Goal: Information Seeking & Learning: Learn about a topic

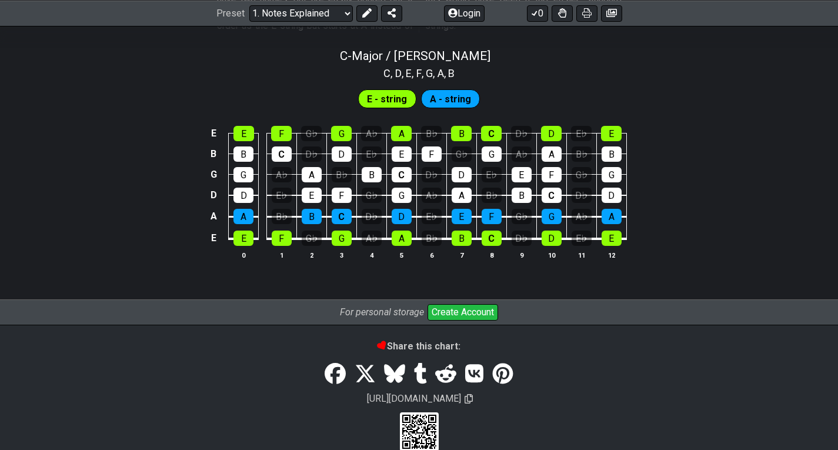
scroll to position [1187, 0]
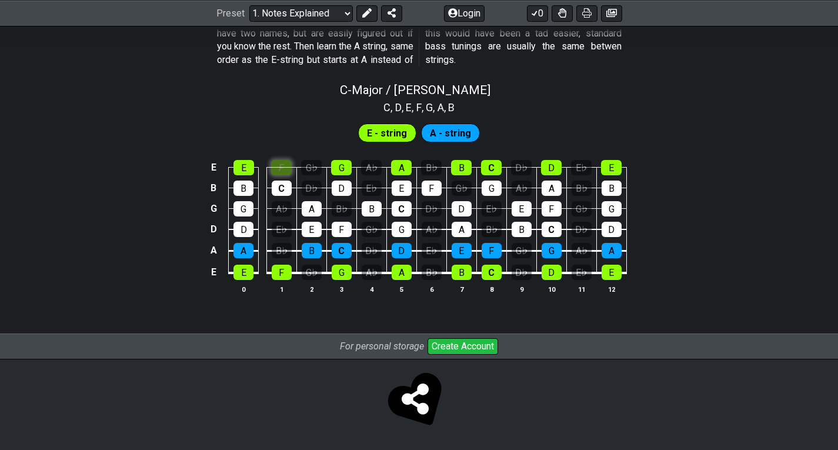
scroll to position [1132, 0]
click at [276, 112] on div "C - Major / Ionian C , D , E , F , G , A , B E - string A - string E E F G♭ G A…" at bounding box center [419, 193] width 838 height 234
click at [249, 166] on div "E" at bounding box center [243, 167] width 21 height 15
click at [240, 189] on div "B" at bounding box center [243, 188] width 20 height 15
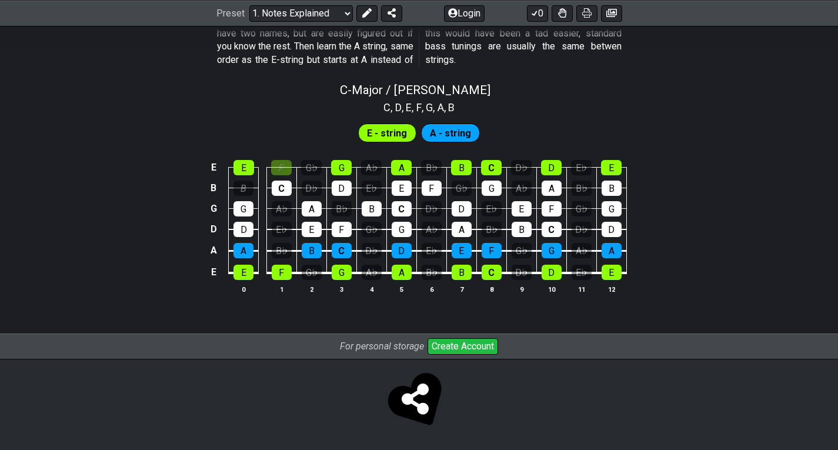
click at [386, 126] on span "E - string" at bounding box center [387, 133] width 40 height 17
click at [387, 128] on span "E - string" at bounding box center [387, 133] width 40 height 17
click at [407, 166] on div "A" at bounding box center [401, 167] width 21 height 15
click at [405, 189] on div "E" at bounding box center [402, 188] width 20 height 15
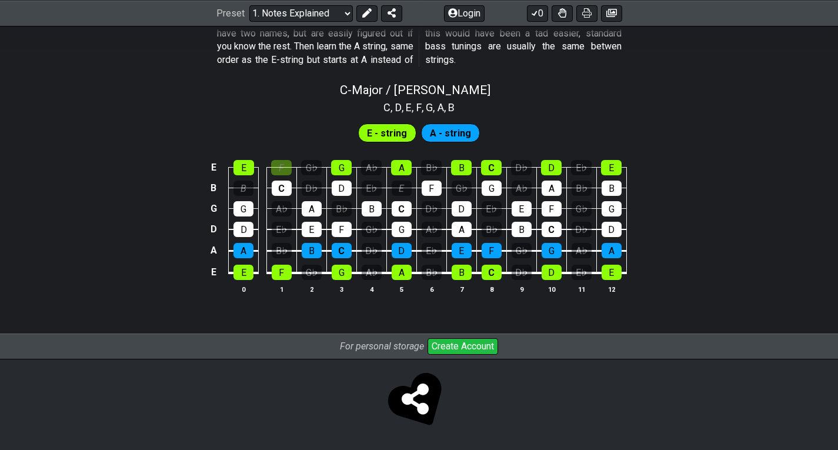
drag, startPoint x: 405, startPoint y: 189, endPoint x: 402, endPoint y: 196, distance: 7.9
click at [405, 189] on div "E" at bounding box center [402, 188] width 20 height 15
click at [399, 208] on div "C" at bounding box center [402, 208] width 20 height 15
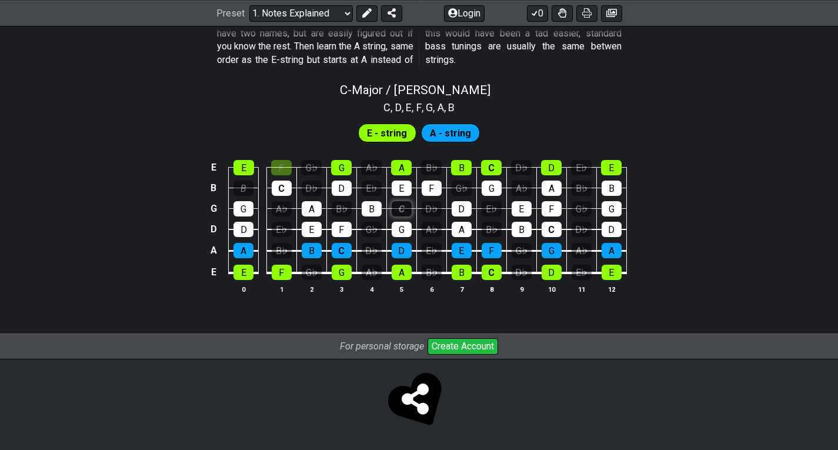
click at [399, 208] on div "C" at bounding box center [402, 208] width 20 height 15
click at [398, 208] on div "C" at bounding box center [402, 208] width 20 height 15
click at [397, 208] on div "C" at bounding box center [402, 208] width 20 height 15
click at [403, 176] on td "E" at bounding box center [401, 177] width 30 height 21
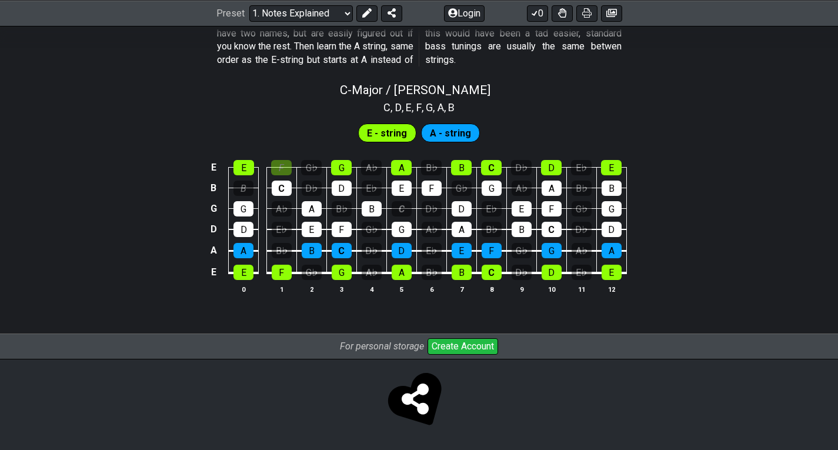
drag, startPoint x: 440, startPoint y: 133, endPoint x: 430, endPoint y: 135, distance: 9.6
click at [440, 132] on span "A - string" at bounding box center [450, 133] width 41 height 17
click at [397, 135] on span "E - string" at bounding box center [387, 133] width 40 height 17
click at [246, 161] on div "E" at bounding box center [243, 167] width 21 height 15
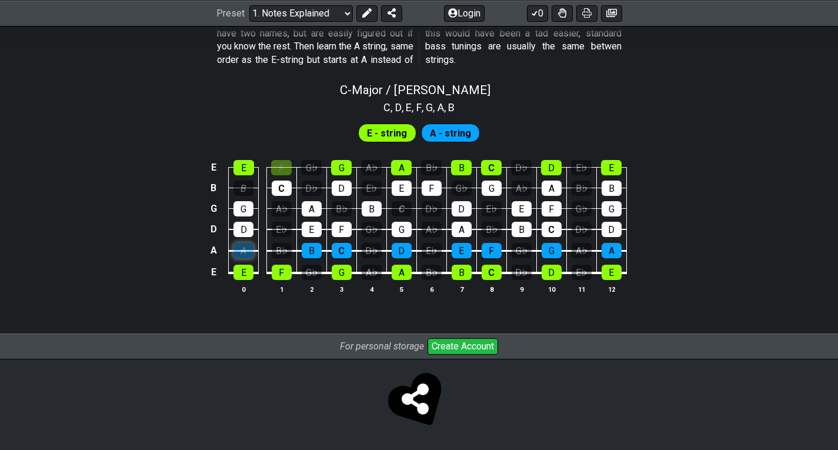
click at [242, 246] on div "A" at bounding box center [243, 250] width 20 height 15
drag, startPoint x: 306, startPoint y: 248, endPoint x: 314, endPoint y: 232, distance: 18.2
click at [306, 248] on div "B" at bounding box center [312, 250] width 20 height 15
drag, startPoint x: 314, startPoint y: 228, endPoint x: 314, endPoint y: 212, distance: 16.5
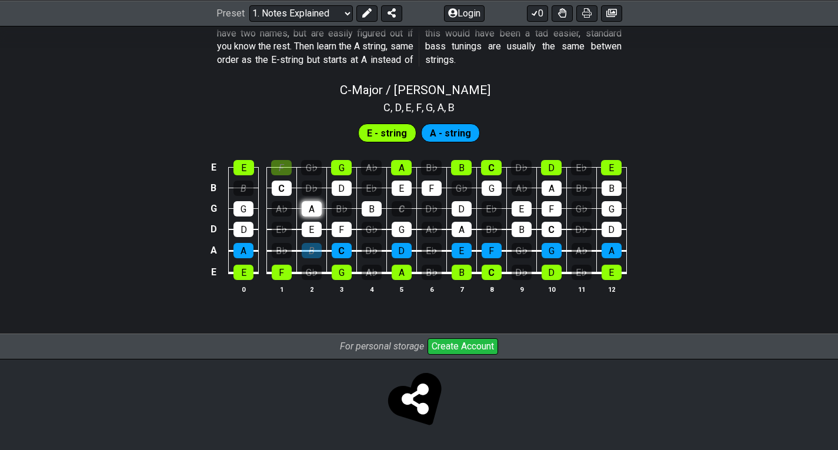
click at [314, 227] on div "E" at bounding box center [312, 229] width 20 height 15
click at [313, 200] on td "A" at bounding box center [311, 198] width 30 height 21
click at [312, 236] on div "E" at bounding box center [312, 229] width 20 height 15
click at [309, 244] on td "B" at bounding box center [311, 240] width 30 height 22
click at [309, 245] on div "B" at bounding box center [312, 250] width 20 height 15
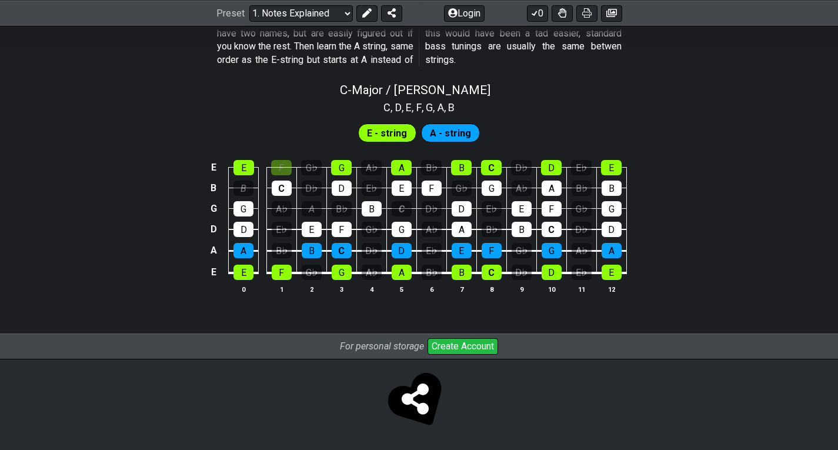
click at [300, 260] on tbody "E E F G♭ G A♭ A B♭ B C D♭ D E♭ E B B C D♭ D E♭ E F G♭ G A♭ A B♭ B G G A♭ A B♭ B…" at bounding box center [416, 216] width 420 height 138
click at [299, 260] on td "G♭" at bounding box center [311, 261] width 30 height 22
click at [305, 272] on div "G♭" at bounding box center [312, 272] width 20 height 15
click at [303, 270] on div "G♭" at bounding box center [312, 272] width 20 height 15
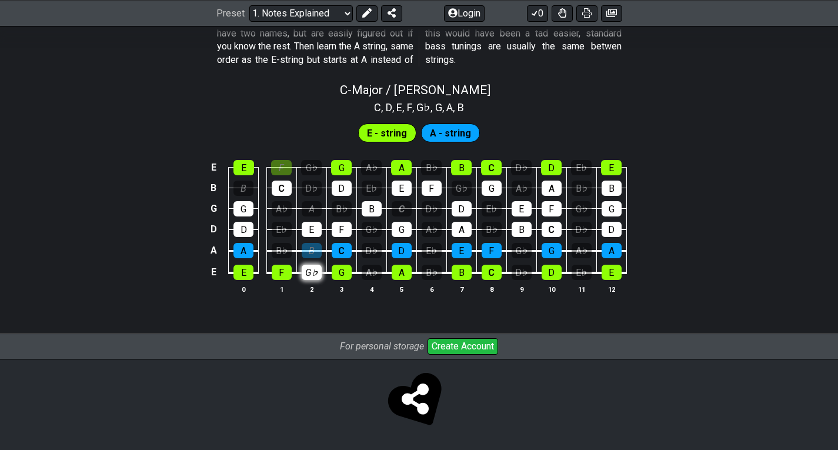
click at [303, 270] on div "G♭" at bounding box center [312, 272] width 20 height 15
click at [289, 247] on div "B♭" at bounding box center [282, 250] width 20 height 15
drag, startPoint x: 288, startPoint y: 250, endPoint x: 314, endPoint y: 201, distance: 56.0
click at [314, 201] on tbody "E E F G♭ G A♭ A B♭ B C D♭ D E♭ E B B C D♭ D E♭ E F G♭ G A♭ A B♭ B G G A♭ A B♭ B…" at bounding box center [416, 216] width 420 height 138
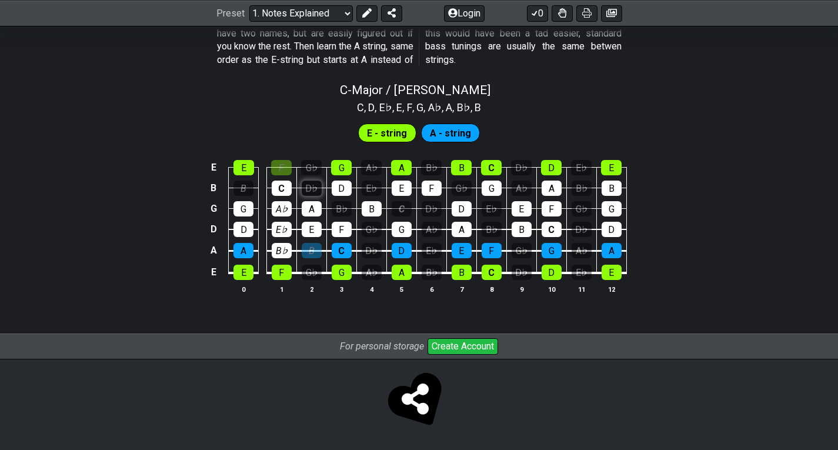
click at [313, 189] on div "D♭" at bounding box center [312, 188] width 20 height 15
click at [318, 162] on div "G♭" at bounding box center [311, 167] width 21 height 15
click at [245, 183] on div "B" at bounding box center [243, 188] width 20 height 15
click at [248, 185] on div "B" at bounding box center [243, 188] width 20 height 15
drag, startPoint x: 250, startPoint y: 201, endPoint x: 246, endPoint y: 218, distance: 18.1
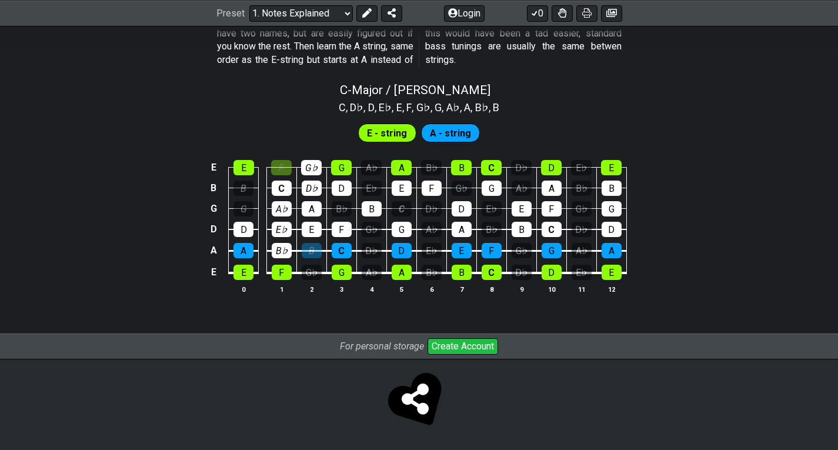
click at [250, 203] on div "G" at bounding box center [243, 208] width 20 height 15
click at [250, 206] on div "G" at bounding box center [243, 208] width 20 height 15
click at [243, 225] on div "D" at bounding box center [243, 229] width 20 height 15
drag, startPoint x: 281, startPoint y: 236, endPoint x: 280, endPoint y: 223, distance: 13.5
click at [282, 236] on div "E♭" at bounding box center [282, 229] width 20 height 15
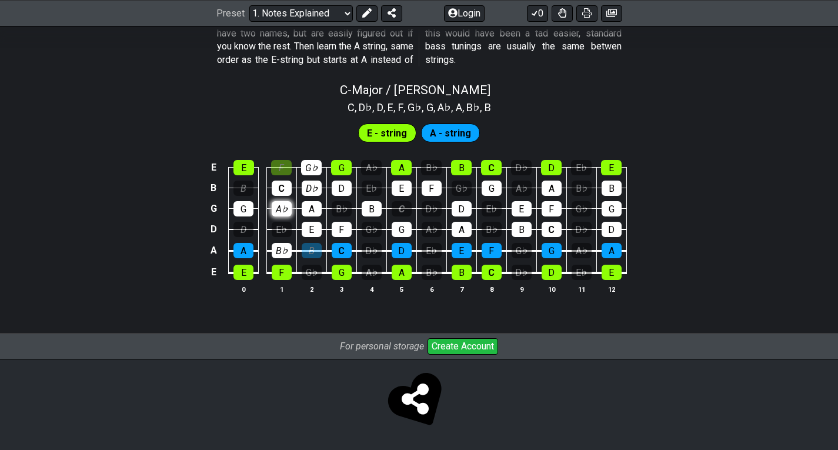
click at [279, 212] on tbody "E E F G♭ G A♭ A B♭ B C D♭ D E♭ E B B C D♭ D E♭ E F G♭ G A♭ A B♭ B G G A♭ A B♭ B…" at bounding box center [416, 216] width 420 height 138
click at [284, 195] on div "C" at bounding box center [282, 188] width 20 height 15
click at [243, 209] on div "G" at bounding box center [243, 208] width 20 height 15
click at [282, 203] on div "A♭" at bounding box center [282, 208] width 20 height 15
click at [309, 203] on div "A" at bounding box center [312, 208] width 20 height 15
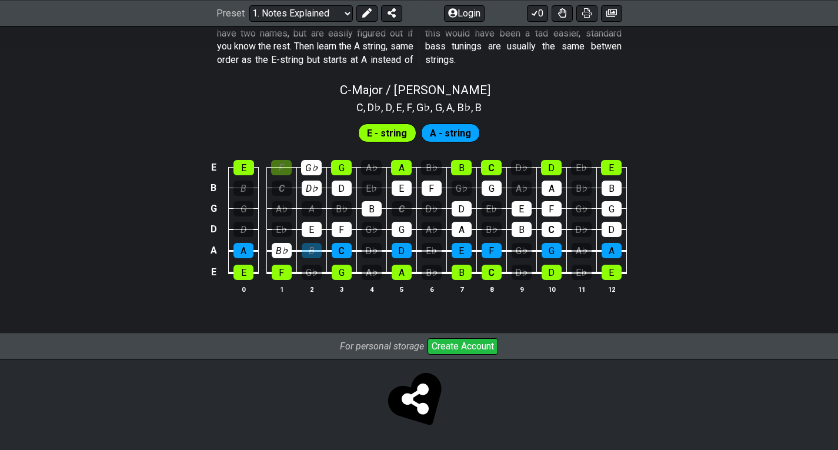
click at [303, 220] on td "E" at bounding box center [311, 218] width 30 height 21
click at [303, 222] on td "E" at bounding box center [311, 218] width 30 height 21
click at [300, 230] on td "B" at bounding box center [311, 240] width 30 height 22
click at [283, 244] on div "B♭" at bounding box center [282, 250] width 20 height 15
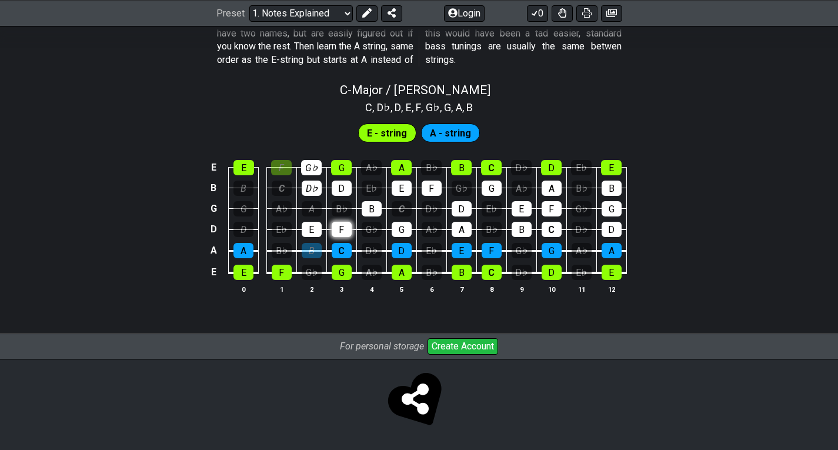
drag, startPoint x: 315, startPoint y: 221, endPoint x: 343, endPoint y: 227, distance: 28.8
click at [316, 222] on td "E" at bounding box center [311, 218] width 30 height 21
drag, startPoint x: 341, startPoint y: 226, endPoint x: 318, endPoint y: 228, distance: 23.6
click at [338, 226] on div "F" at bounding box center [342, 229] width 20 height 15
click at [318, 228] on div "E" at bounding box center [312, 229] width 20 height 15
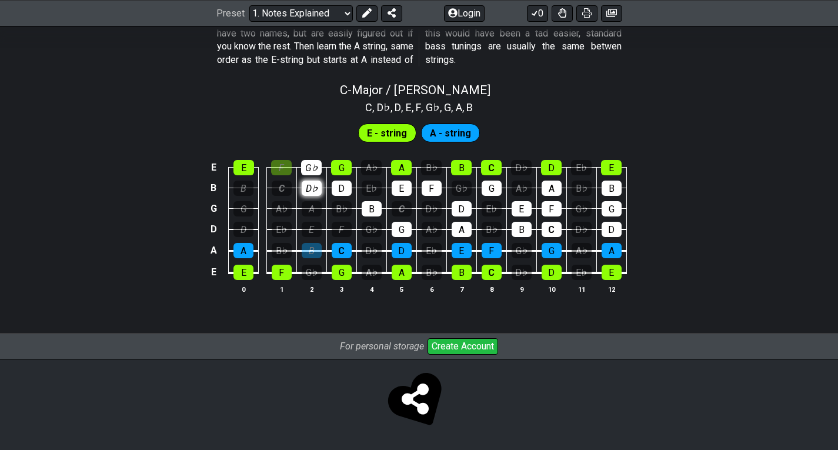
click at [312, 186] on div "D♭" at bounding box center [312, 188] width 20 height 15
click at [311, 166] on div "G♭" at bounding box center [311, 167] width 21 height 15
click at [278, 167] on div "F" at bounding box center [281, 167] width 21 height 15
drag, startPoint x: 335, startPoint y: 183, endPoint x: 374, endPoint y: 201, distance: 42.6
click at [336, 183] on div "D" at bounding box center [342, 188] width 20 height 15
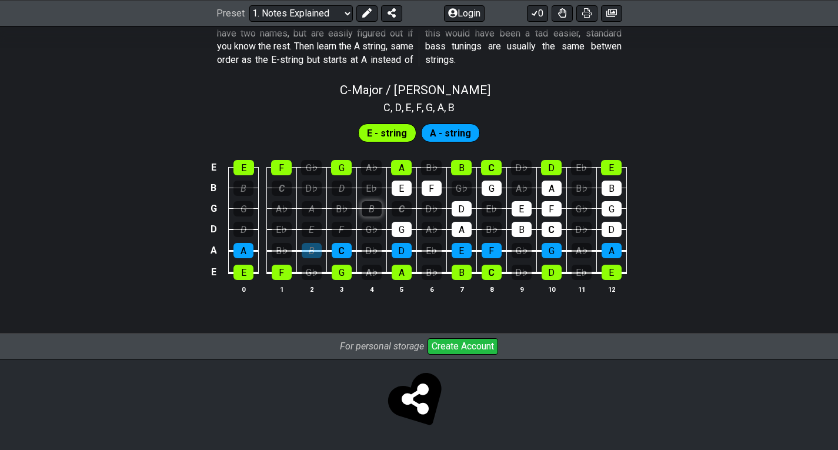
click at [376, 203] on div "B" at bounding box center [372, 208] width 20 height 15
click at [406, 191] on div "E" at bounding box center [402, 188] width 20 height 15
click at [403, 220] on td "G" at bounding box center [401, 218] width 30 height 21
drag, startPoint x: 436, startPoint y: 195, endPoint x: 427, endPoint y: 204, distance: 12.9
click at [436, 195] on div "F" at bounding box center [432, 188] width 20 height 15
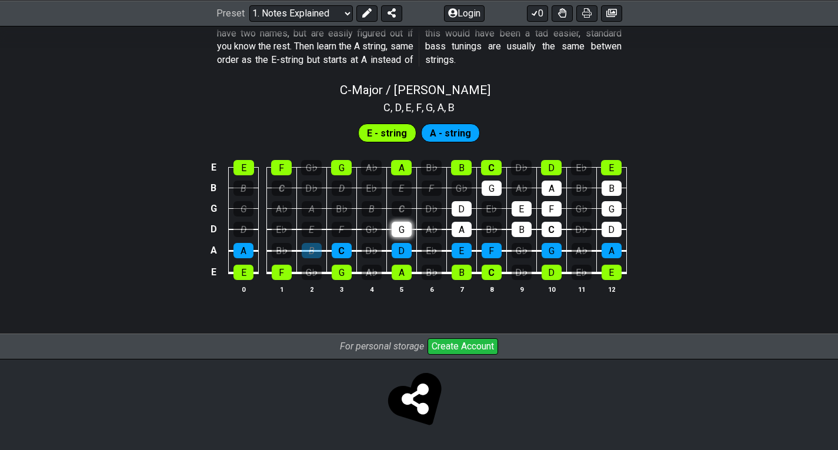
click at [407, 226] on div "G" at bounding box center [402, 229] width 20 height 15
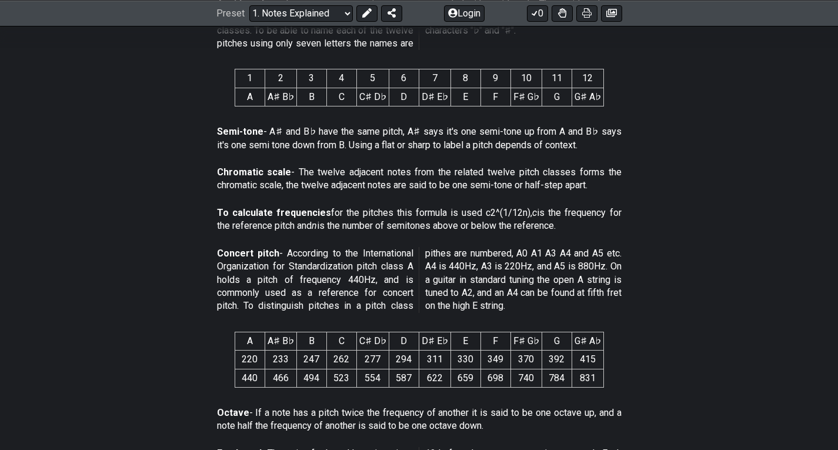
scroll to position [368, 0]
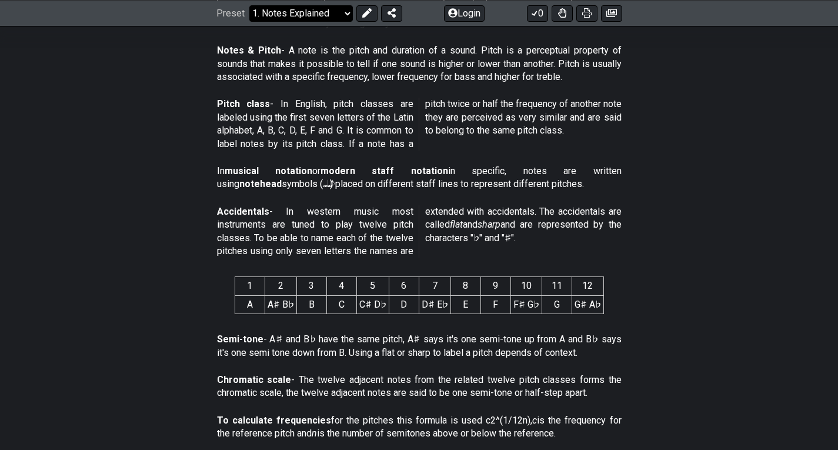
click at [306, 14] on select "Welcome to #fretflip! Initial Preset Custom Preset Minor Pentatonic Major Penta…" at bounding box center [300, 13] width 103 height 16
click at [249, 5] on select "Welcome to #fretflip! Initial Preset Custom Preset Minor Pentatonic Major Penta…" at bounding box center [300, 13] width 103 height 16
select select "/musical-notes-explained"
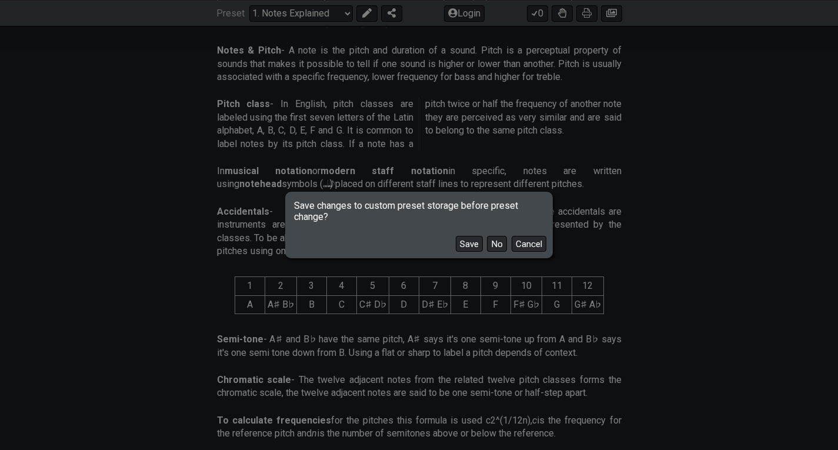
drag, startPoint x: 479, startPoint y: 245, endPoint x: 524, endPoint y: 258, distance: 47.8
click at [524, 258] on div "Save changes to custom preset storage before preset change? Save No Cancel" at bounding box center [418, 225] width 267 height 66
click at [500, 246] on button "No" at bounding box center [497, 244] width 20 height 16
select select "C"
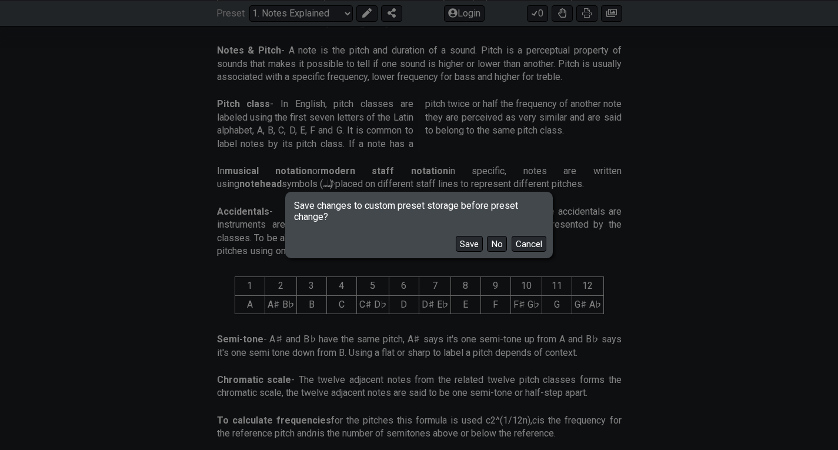
select select "C"
select select "A"
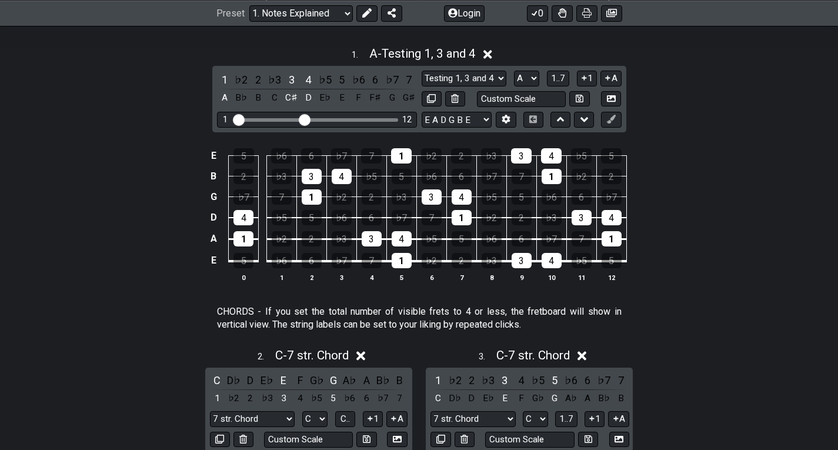
select select "/user-defined"
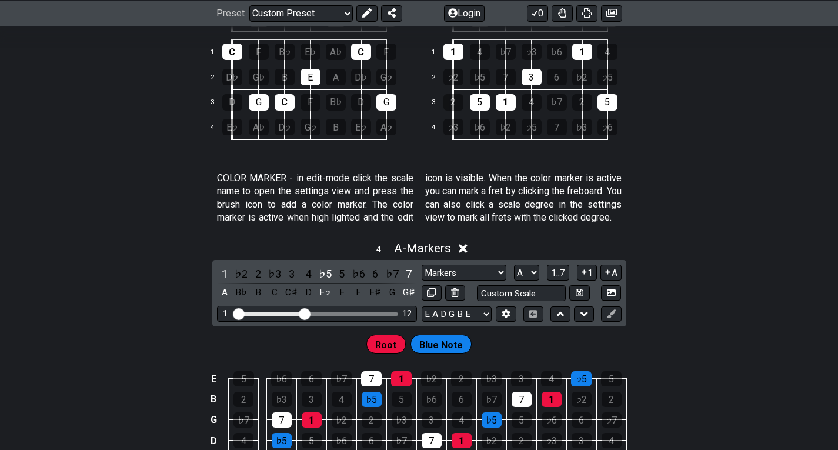
scroll to position [847, 0]
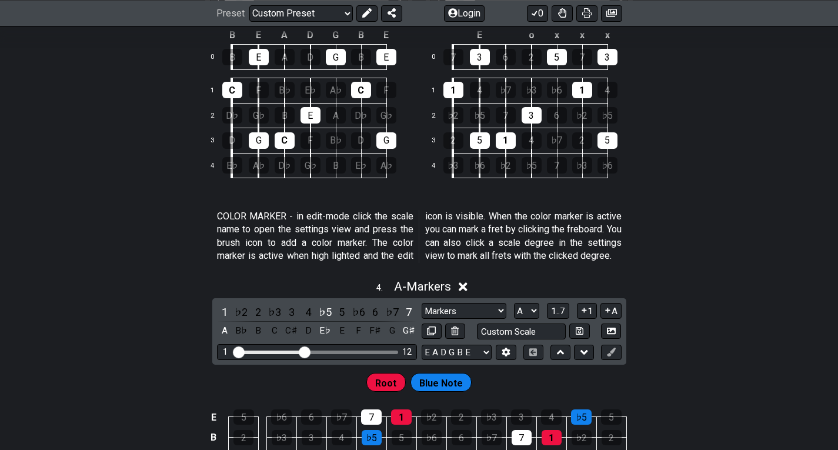
drag, startPoint x: 431, startPoint y: 392, endPoint x: 412, endPoint y: 399, distance: 20.1
click at [432, 392] on span "Blue Note" at bounding box center [441, 383] width 44 height 17
drag, startPoint x: 302, startPoint y: 367, endPoint x: 311, endPoint y: 365, distance: 9.3
click at [317, 360] on div "1 12" at bounding box center [317, 352] width 200 height 16
click at [317, 354] on div "Visible fret range" at bounding box center [316, 352] width 163 height 4
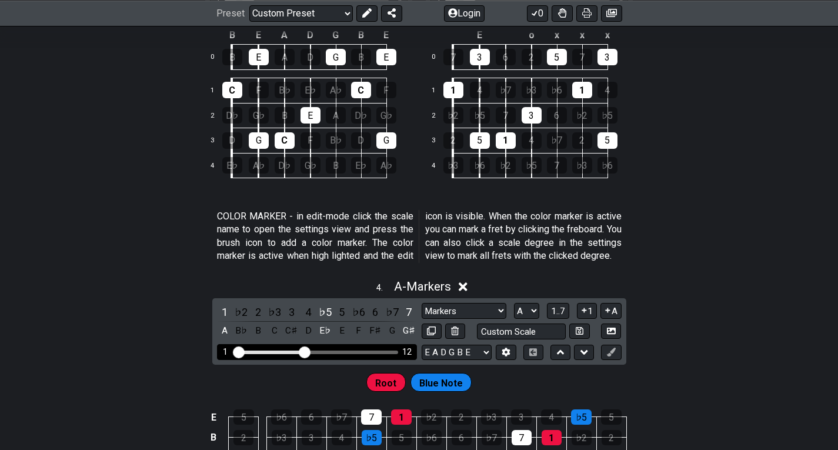
drag, startPoint x: 310, startPoint y: 364, endPoint x: 326, endPoint y: 361, distance: 16.1
click at [326, 360] on div "1 12" at bounding box center [317, 352] width 200 height 16
click at [331, 360] on div "1 12" at bounding box center [317, 352] width 200 height 16
click at [339, 354] on div "Visible fret range" at bounding box center [316, 352] width 163 height 4
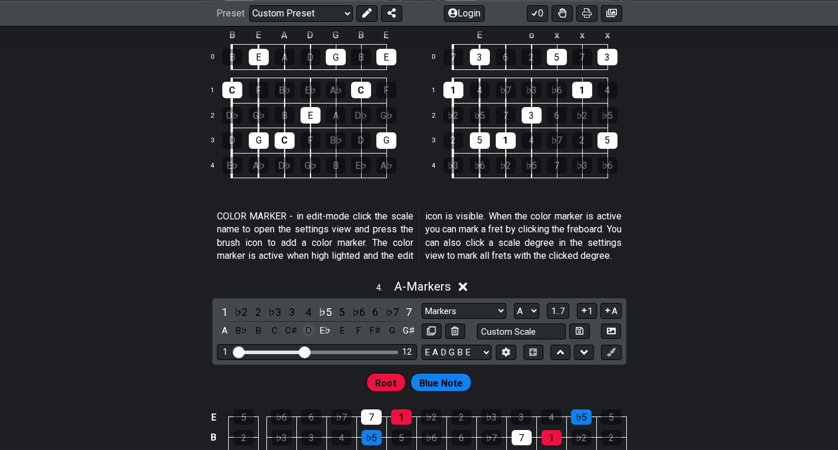
click at [308, 339] on div "D" at bounding box center [307, 331] width 15 height 16
click at [321, 339] on div "E♭" at bounding box center [325, 331] width 15 height 16
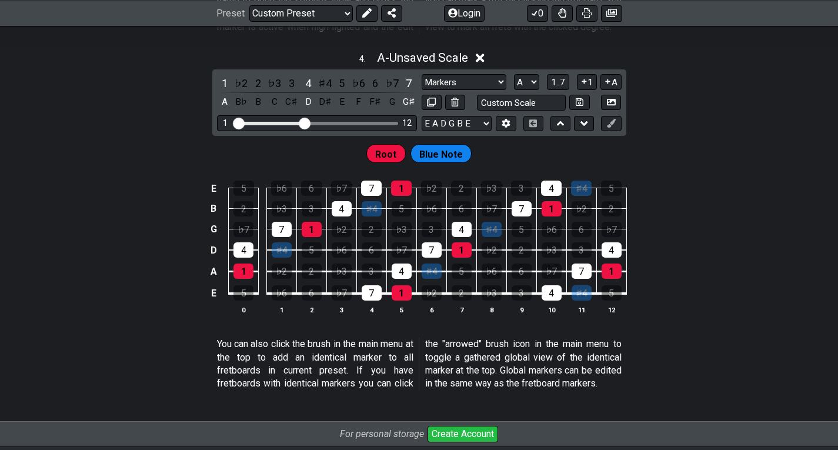
scroll to position [1082, 0]
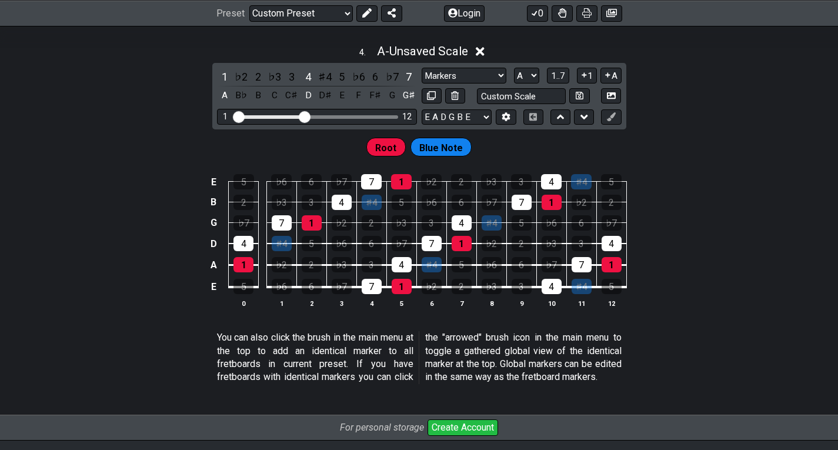
click at [417, 244] on td "7" at bounding box center [431, 233] width 30 height 21
click at [427, 251] on div "7" at bounding box center [432, 243] width 20 height 15
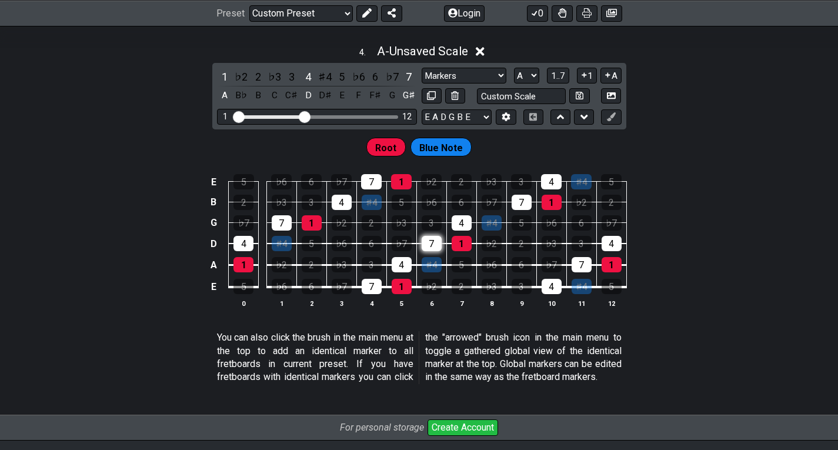
click at [427, 251] on div "7" at bounding box center [432, 243] width 20 height 15
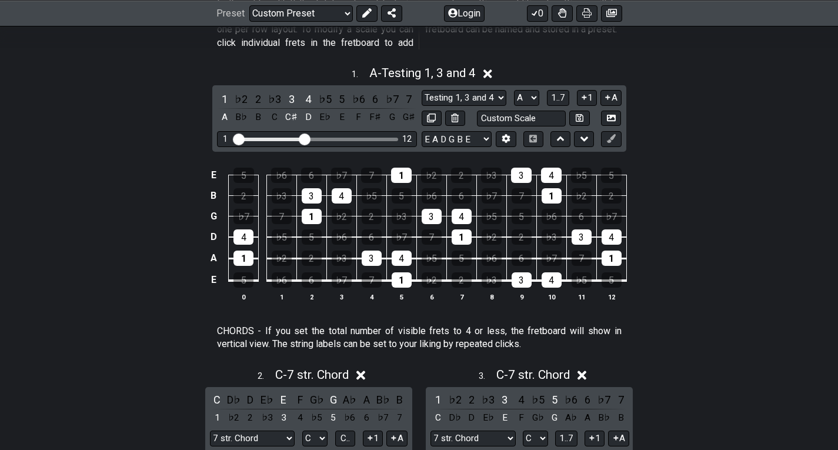
scroll to position [335, 0]
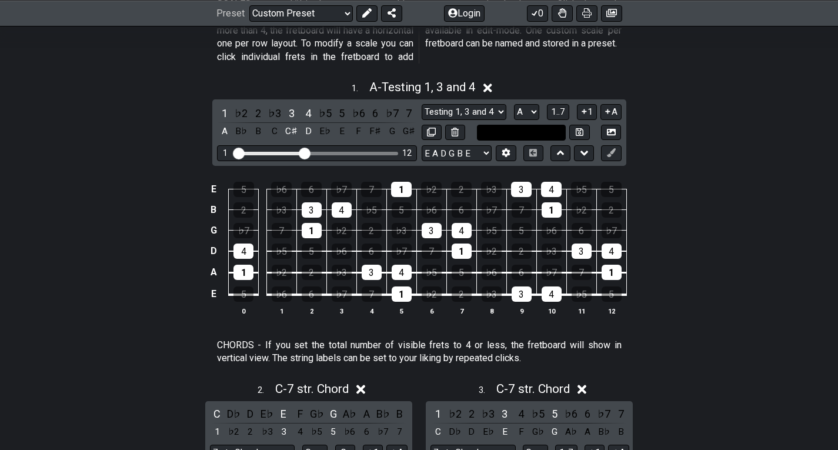
click at [556, 133] on input "text" at bounding box center [521, 133] width 89 height 16
type input "Custom Scale"
click at [664, 151] on div "1 . A - Testing 1, 3 and 4 1 ♭2 2 ♭3 3 4 ♭5 5 ♭6 6 ♭7 7 A B♭ B C C♯ D E♭ E F F♯…" at bounding box center [419, 202] width 838 height 259
click at [535, 151] on icon at bounding box center [533, 153] width 8 height 8
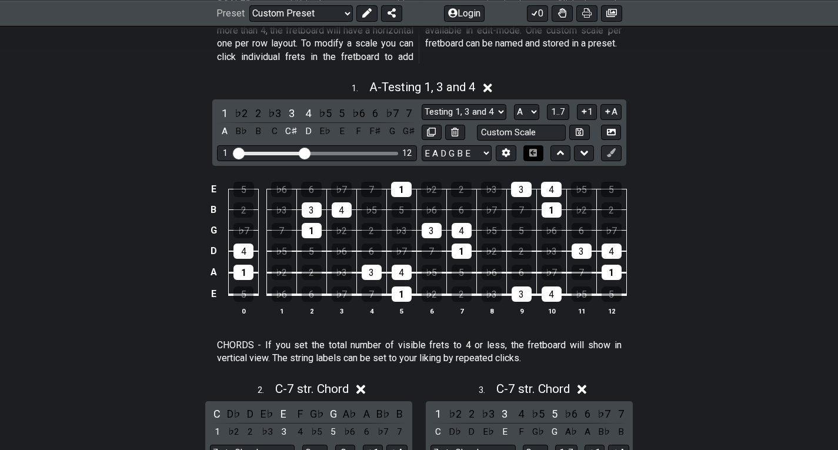
click at [536, 154] on icon at bounding box center [533, 153] width 8 height 8
click at [497, 152] on button at bounding box center [506, 153] width 20 height 16
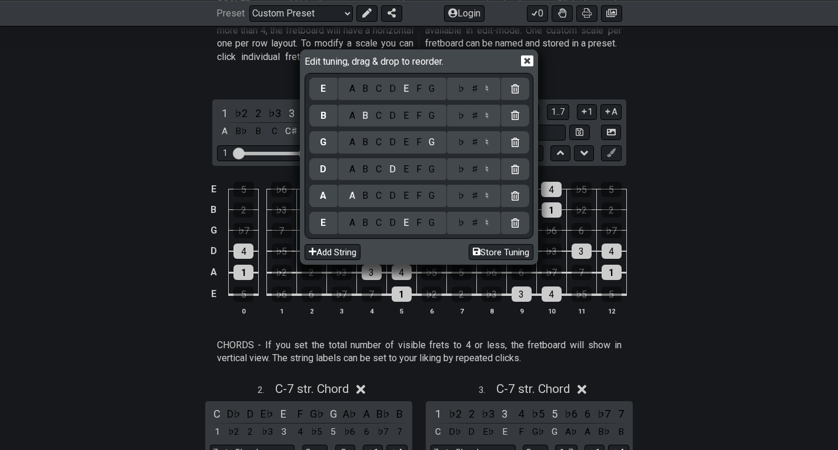
click at [583, 210] on div "Edit tuning, drag & drop to reorder. E A B C D E F G ♭ ♯ ♮ B A B C D E F G ♭ ♯ …" at bounding box center [419, 225] width 838 height 450
click at [522, 61] on icon at bounding box center [527, 60] width 12 height 11
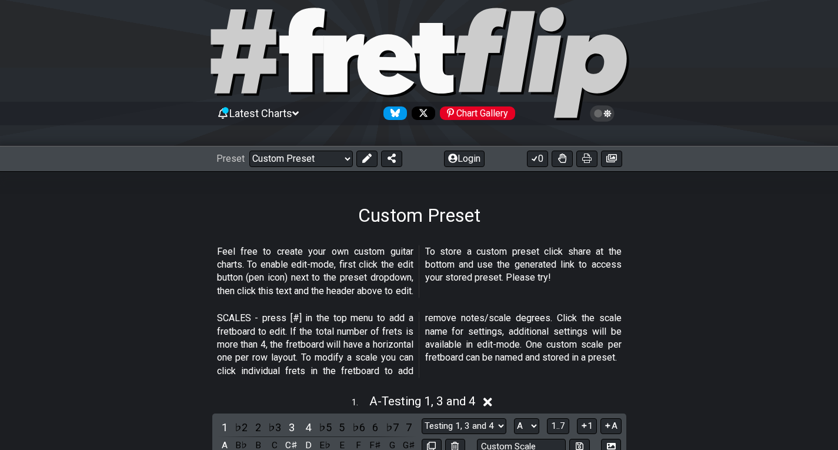
scroll to position [0, 0]
